Goal: Task Accomplishment & Management: Complete application form

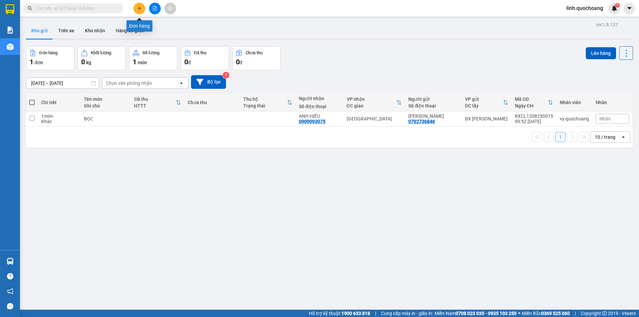
click at [137, 7] on icon "plus" at bounding box center [139, 8] width 5 height 5
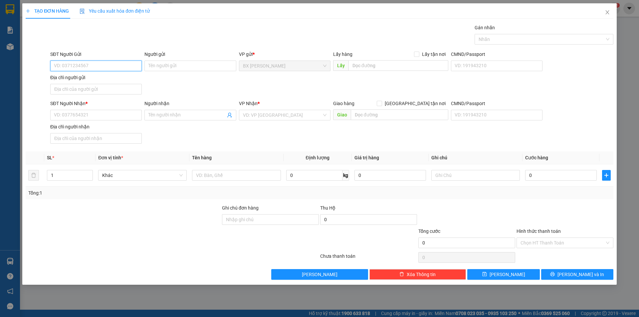
click at [108, 65] on input "SĐT Người Gửi" at bounding box center [96, 66] width 92 height 11
type input "0"
click at [98, 79] on div "0939901186 - CHỊ [PERSON_NAME]" at bounding box center [96, 79] width 84 height 7
type input "0939901186"
type input "CHỊ [PERSON_NAME]"
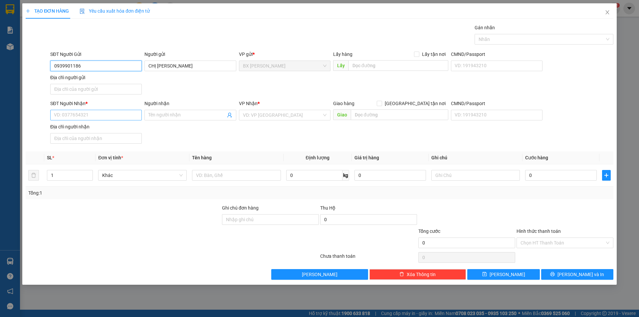
type input "0939901186"
click at [110, 113] on input "SĐT Người Nhận *" at bounding box center [96, 115] width 92 height 11
click at [115, 131] on body "Kết quả tìm kiếm ( 0 ) Bộ lọc No Data linh.quochoang 1 Báo cáo Báo cáo dòng tiề…" at bounding box center [319, 158] width 639 height 317
click at [117, 114] on input "0399699" at bounding box center [96, 115] width 92 height 11
click at [116, 127] on div "0399699808 - ANH VIỆT" at bounding box center [96, 128] width 84 height 7
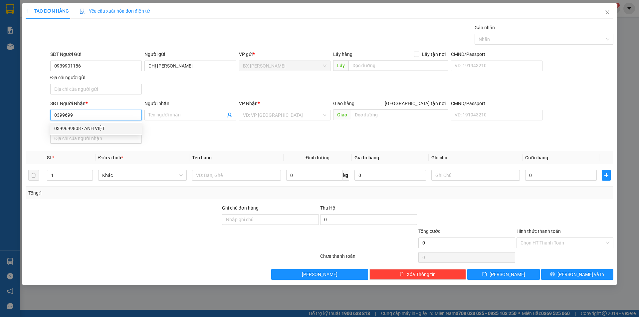
type input "0399699808"
type input "ANH VIỆT"
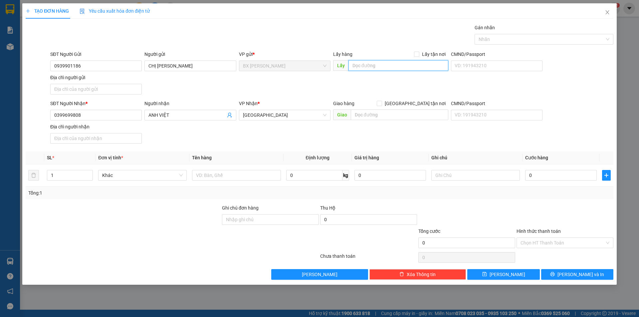
click at [412, 62] on input "text" at bounding box center [399, 65] width 100 height 11
type input "U"
type input "ỦY TÍNH DỤNG BÀ TỨ"
click at [232, 175] on input "text" at bounding box center [236, 175] width 89 height 11
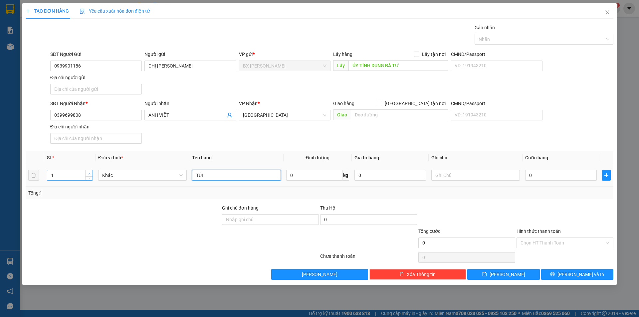
type input "TÚI"
type input "2"
click at [90, 174] on icon "up" at bounding box center [89, 174] width 2 height 2
click at [487, 272] on icon "save" at bounding box center [484, 274] width 4 height 4
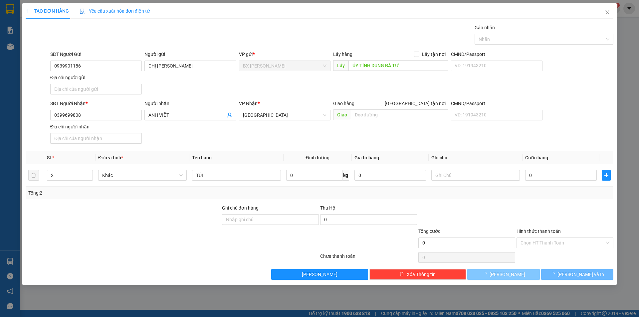
type input "1"
